Goal: Check status

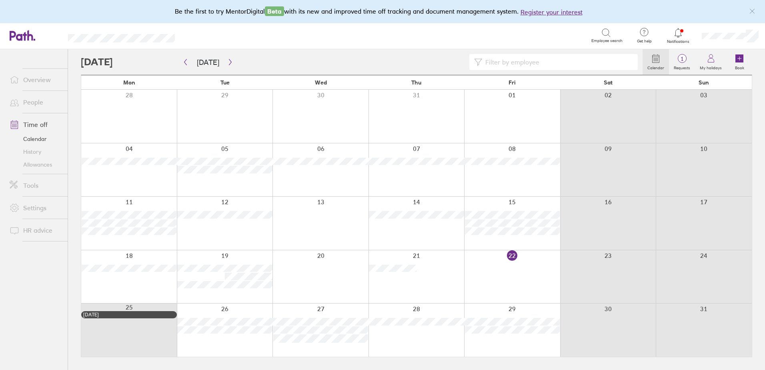
click at [679, 31] on icon at bounding box center [679, 33] width 10 height 10
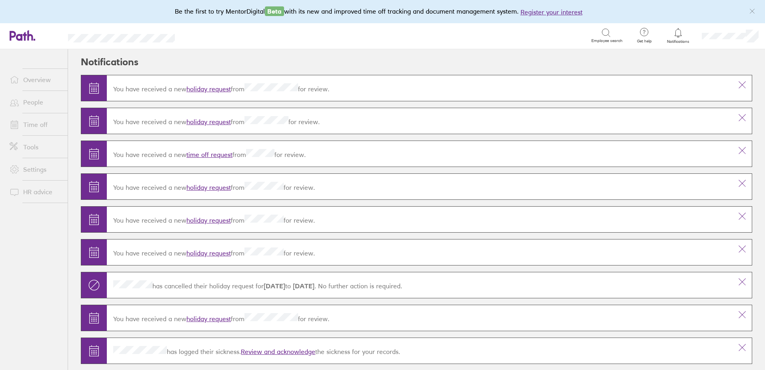
click at [219, 90] on link "holiday request" at bounding box center [209, 89] width 44 height 8
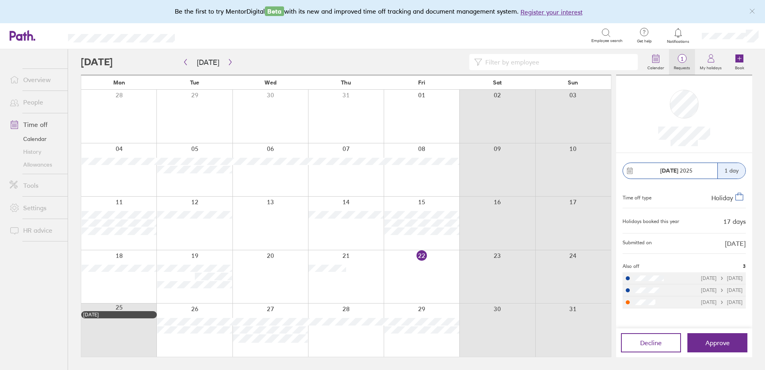
click at [678, 60] on span "1" at bounding box center [682, 59] width 26 height 6
